Goal: Check status: Check status

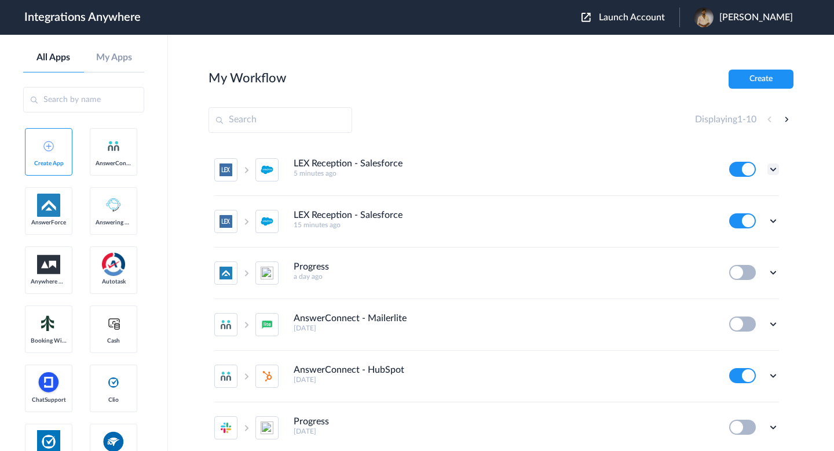
click at [773, 171] on icon at bounding box center [773, 169] width 12 height 12
click at [748, 214] on link "Task history" at bounding box center [740, 217] width 56 height 8
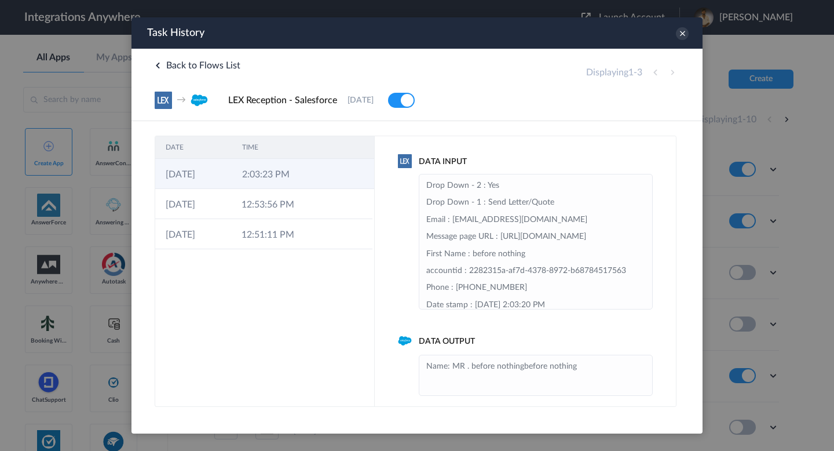
click at [304, 176] on td "2:03:23 PM" at bounding box center [270, 174] width 76 height 30
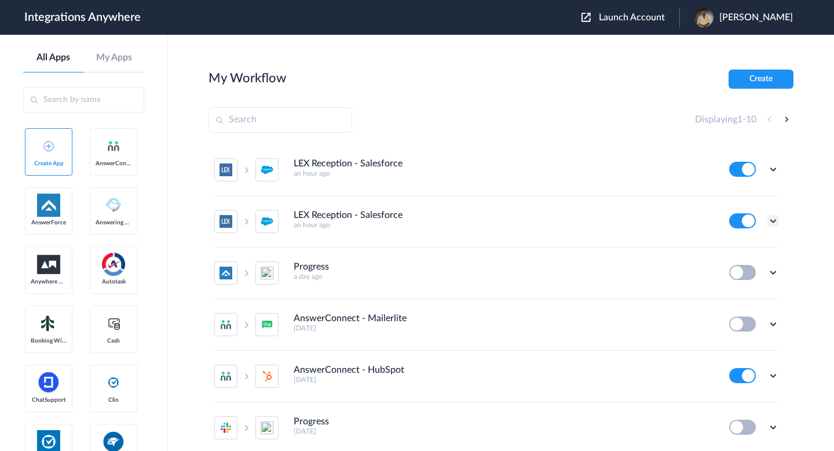
click at [774, 217] on icon at bounding box center [773, 221] width 12 height 12
click at [719, 268] on icon at bounding box center [716, 270] width 8 height 8
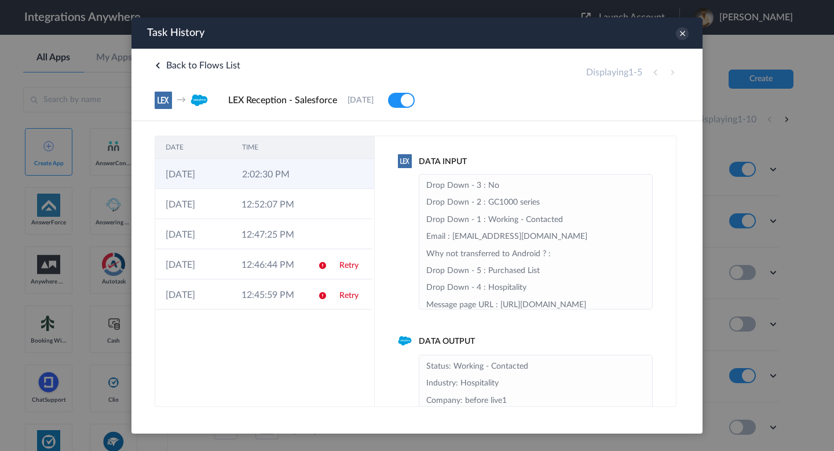
click at [310, 187] on td at bounding box center [320, 174] width 22 height 30
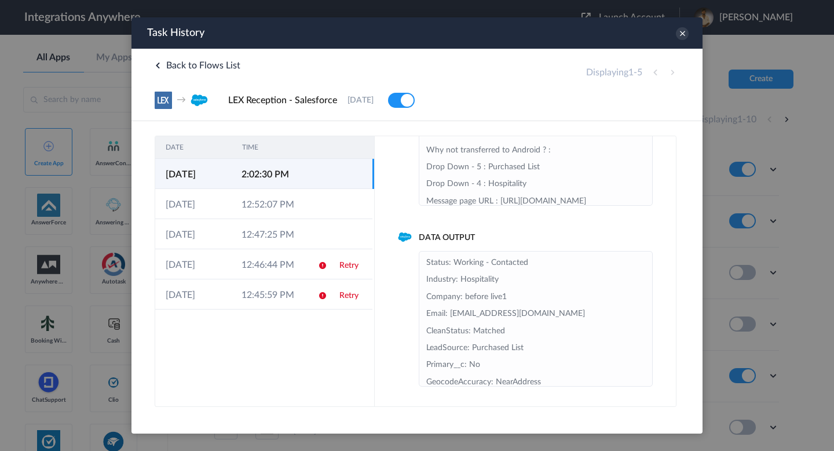
scroll to position [76, 0]
